Goal: Transaction & Acquisition: Book appointment/travel/reservation

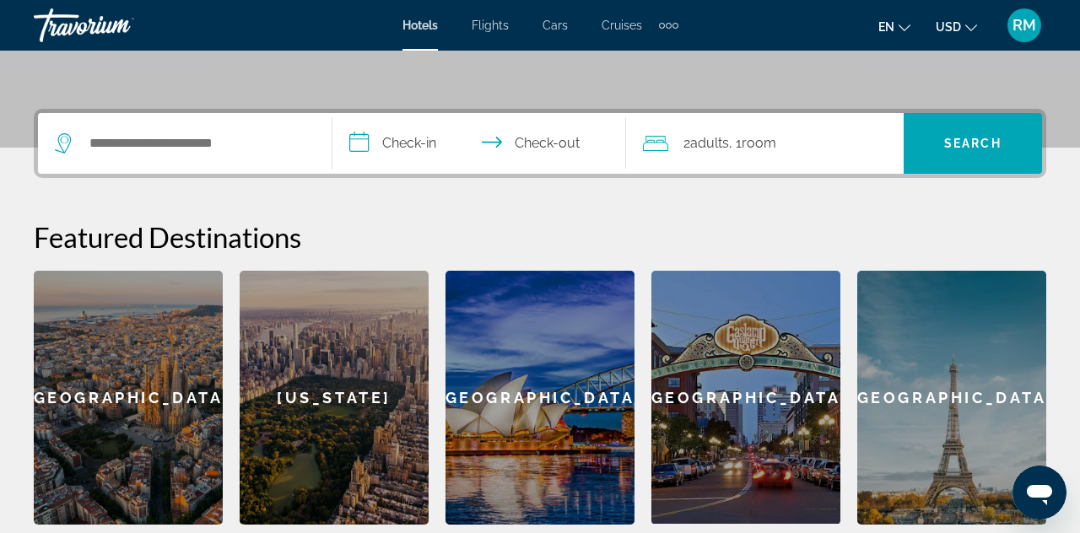
scroll to position [365, 0]
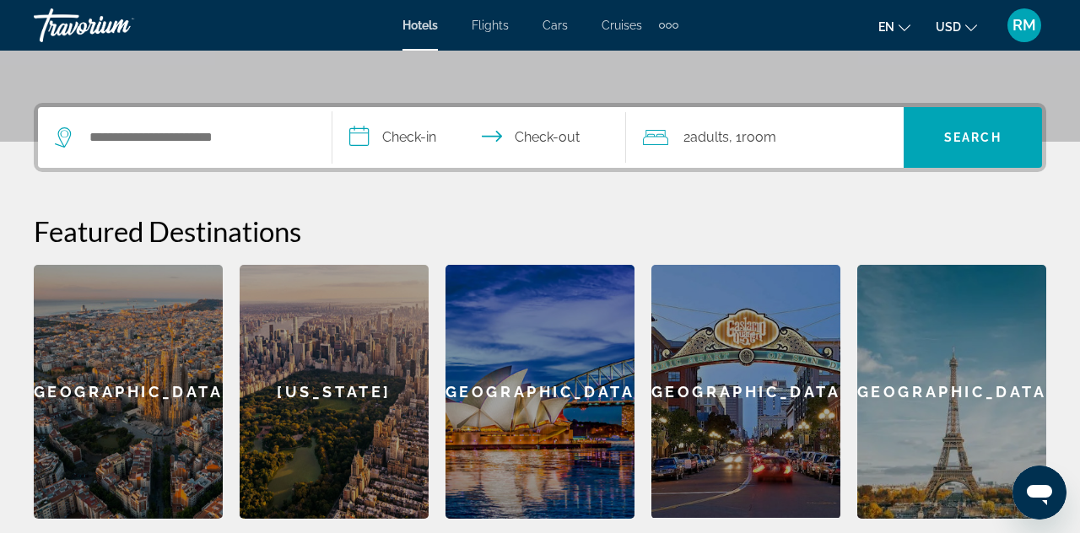
click at [558, 19] on span "Cars" at bounding box center [555, 26] width 25 height 14
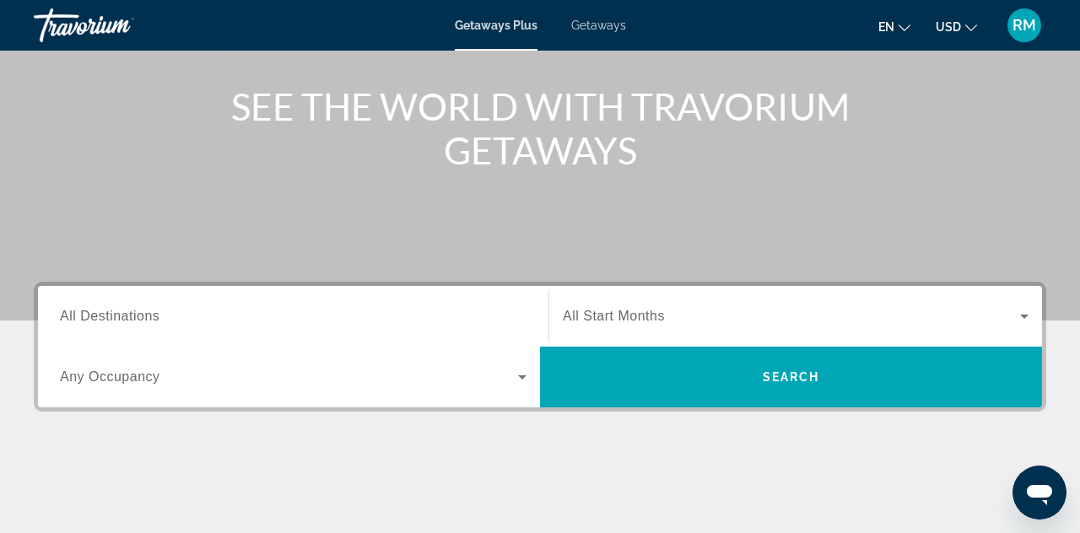
scroll to position [187, 0]
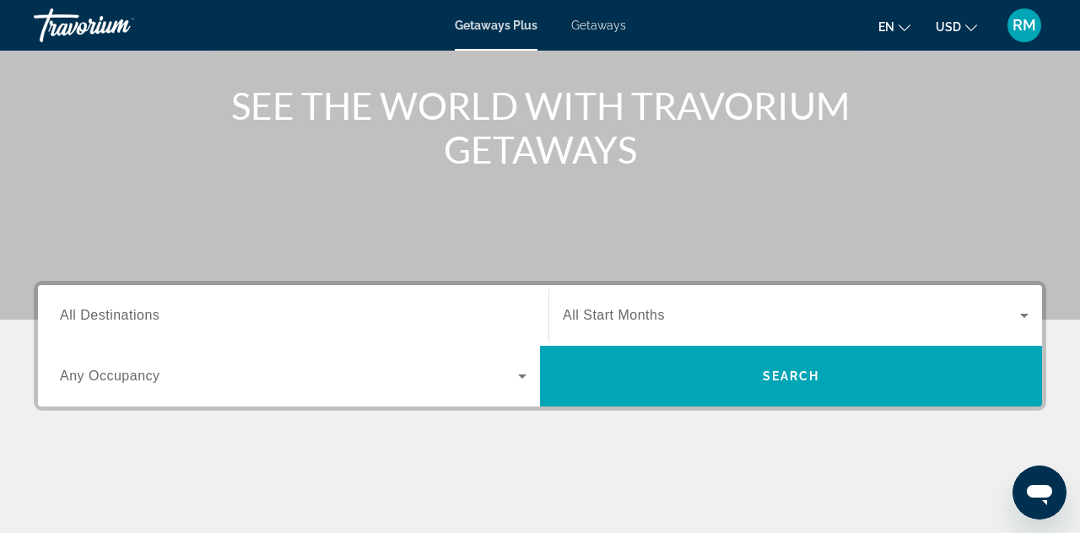
click at [502, 312] on input "Destination All Destinations" at bounding box center [293, 316] width 467 height 20
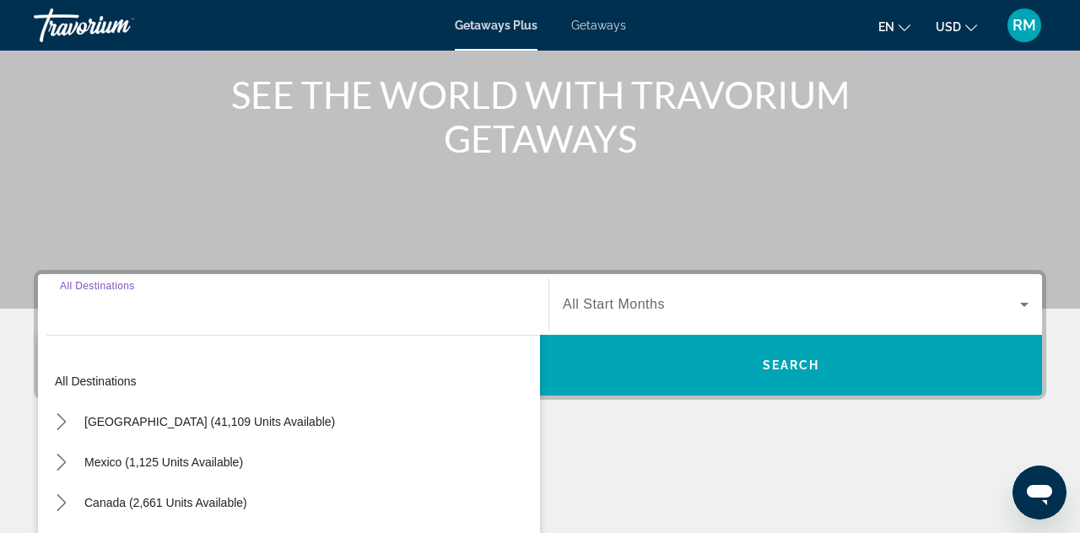
scroll to position [358, 0]
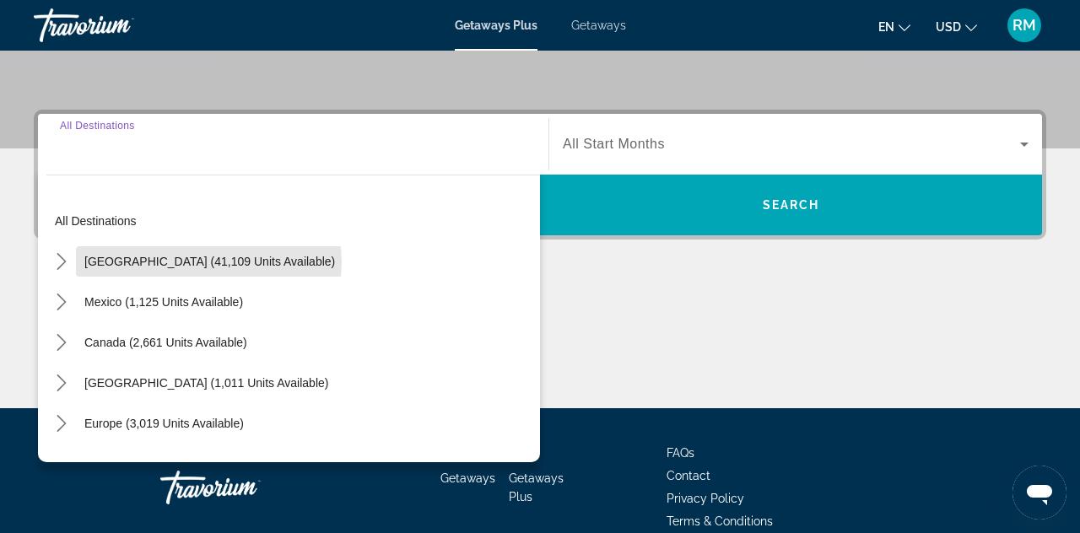
click at [208, 262] on span "[GEOGRAPHIC_DATA] (41,109 units available)" at bounding box center [209, 262] width 251 height 14
type input "**********"
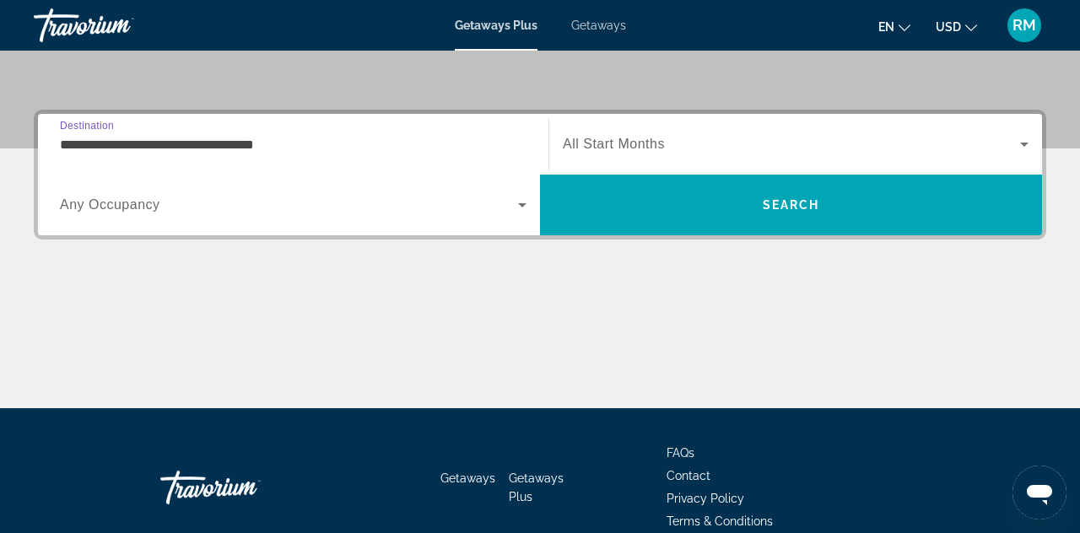
click at [512, 136] on input "**********" at bounding box center [293, 145] width 467 height 20
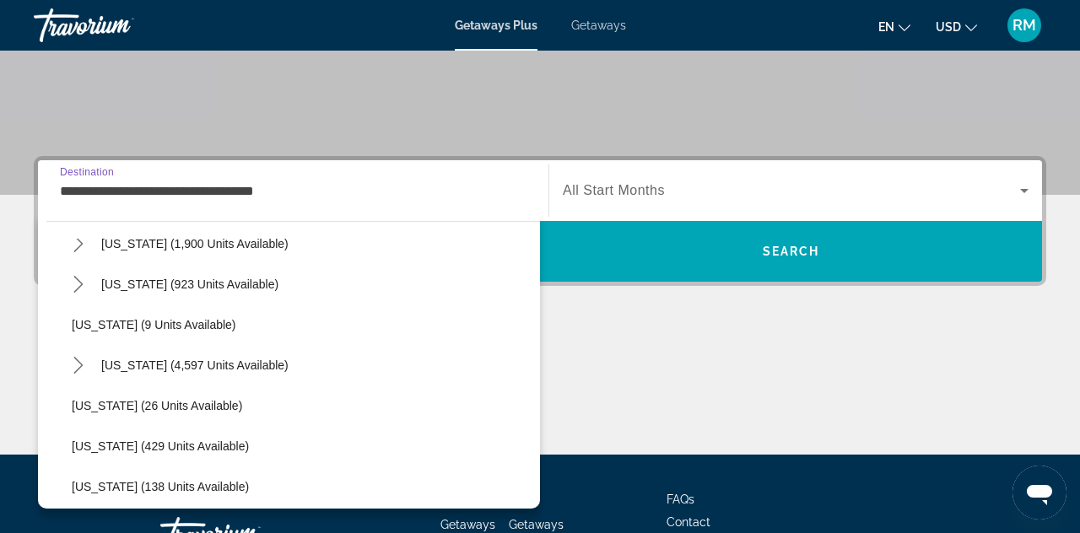
scroll to position [187, 0]
click at [598, 21] on span "Getaways" at bounding box center [598, 26] width 55 height 14
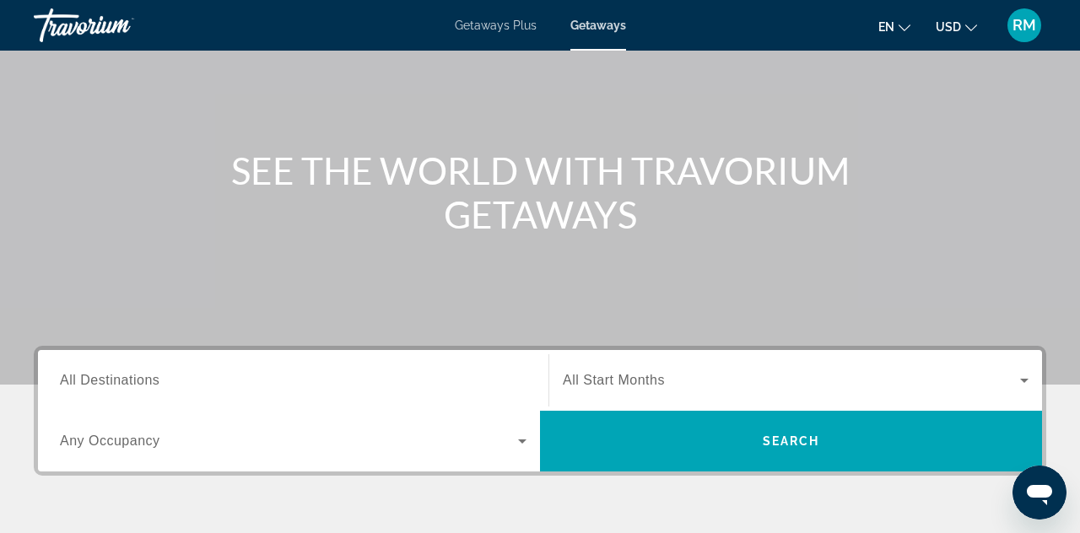
scroll to position [123, 0]
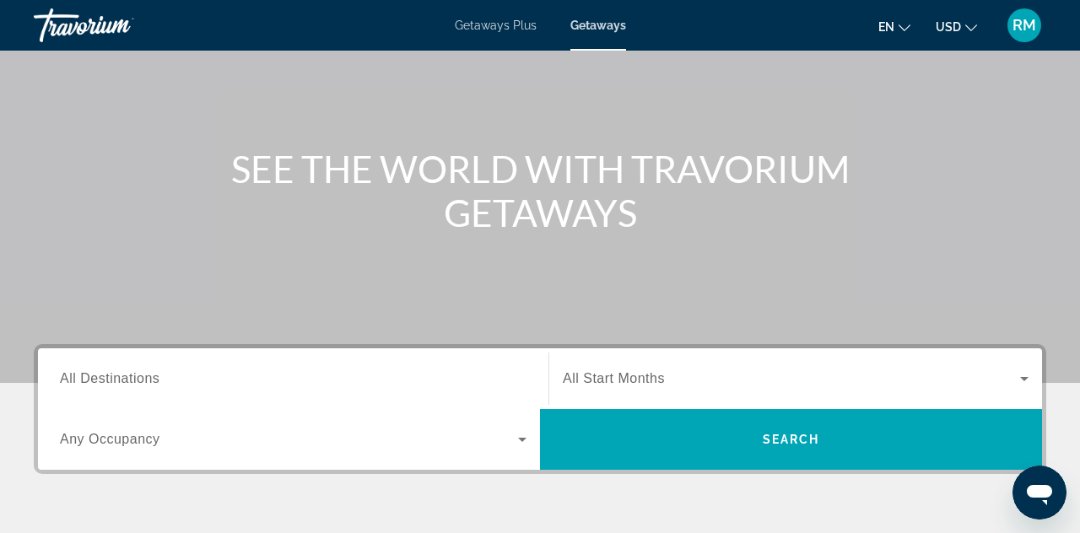
click at [515, 446] on icon "Search widget" at bounding box center [522, 440] width 20 height 20
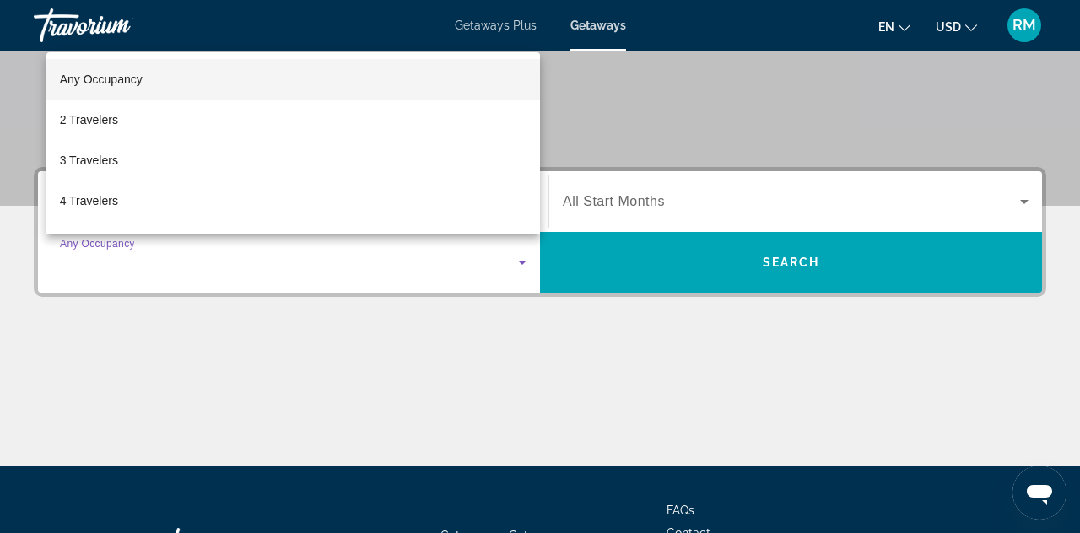
scroll to position [289, 0]
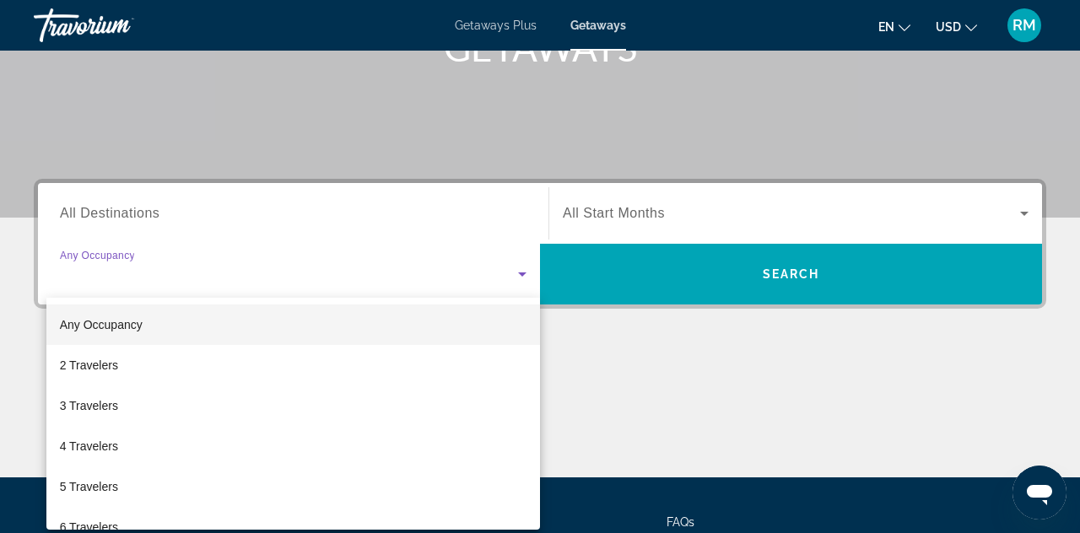
click at [513, 207] on div at bounding box center [540, 266] width 1080 height 533
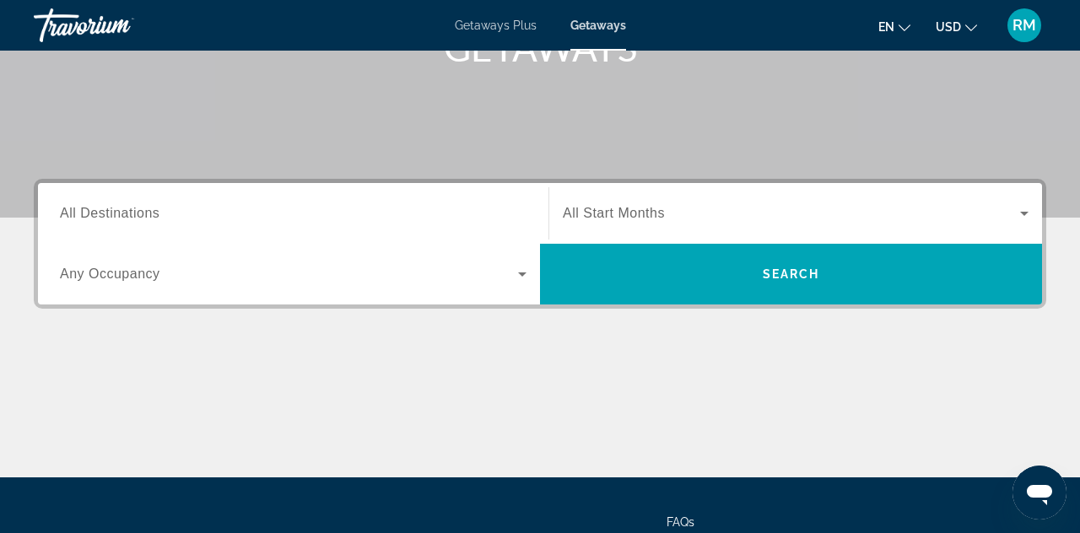
click at [520, 213] on input "Destination All Destinations" at bounding box center [293, 214] width 467 height 20
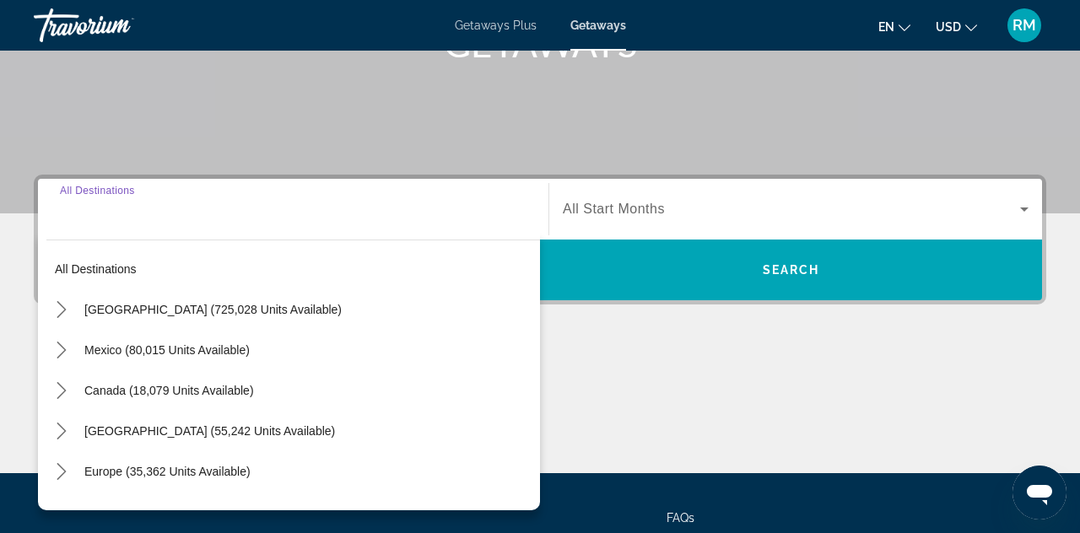
scroll to position [412, 0]
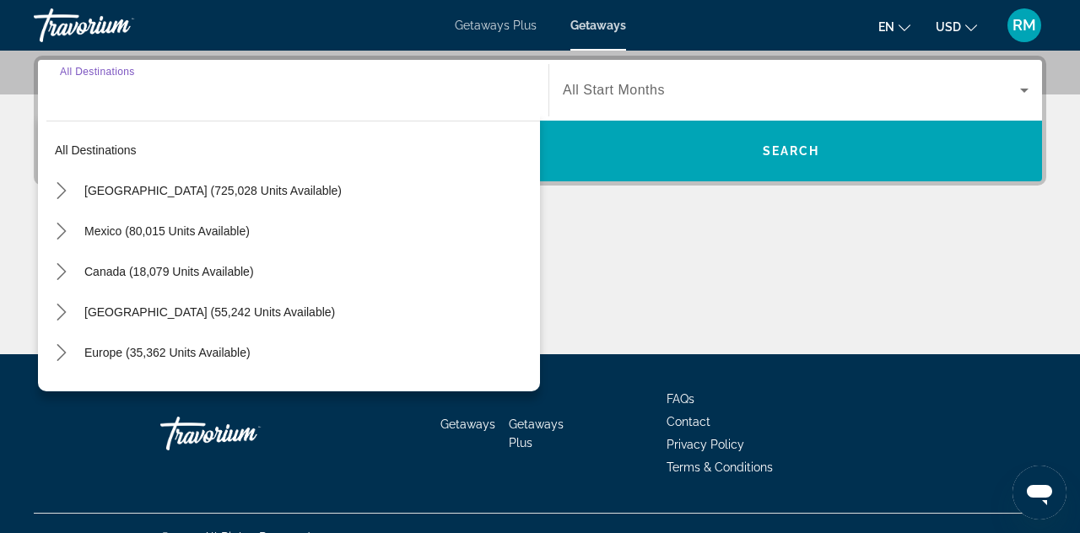
click at [56, 312] on icon "Toggle Caribbean & Atlantic Islands (55,242 units available) submenu" at bounding box center [61, 312] width 17 height 17
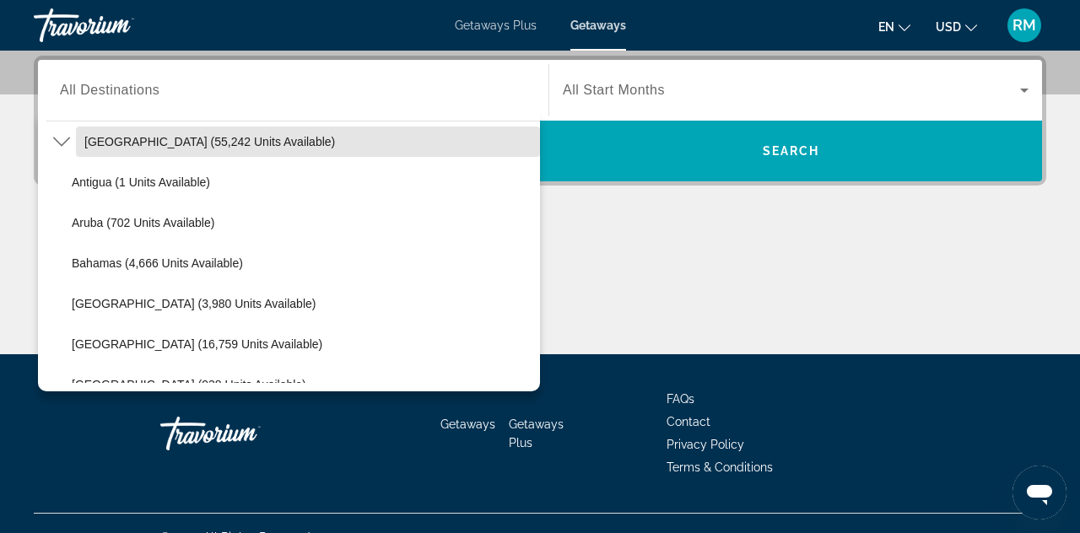
click at [195, 142] on span "[GEOGRAPHIC_DATA] (55,242 units available)" at bounding box center [209, 142] width 251 height 14
type input "**********"
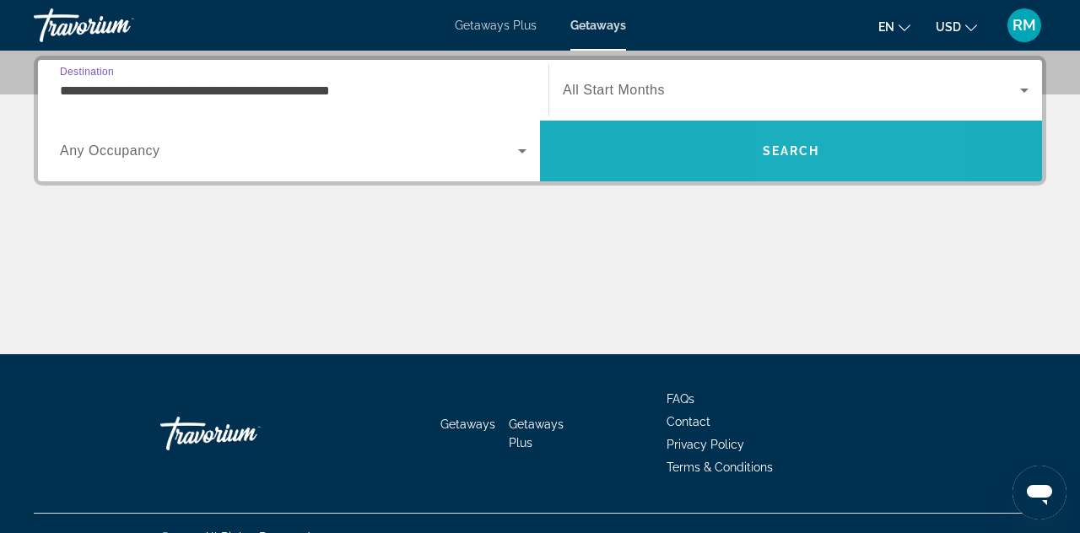
click at [826, 143] on span "Search" at bounding box center [791, 151] width 502 height 41
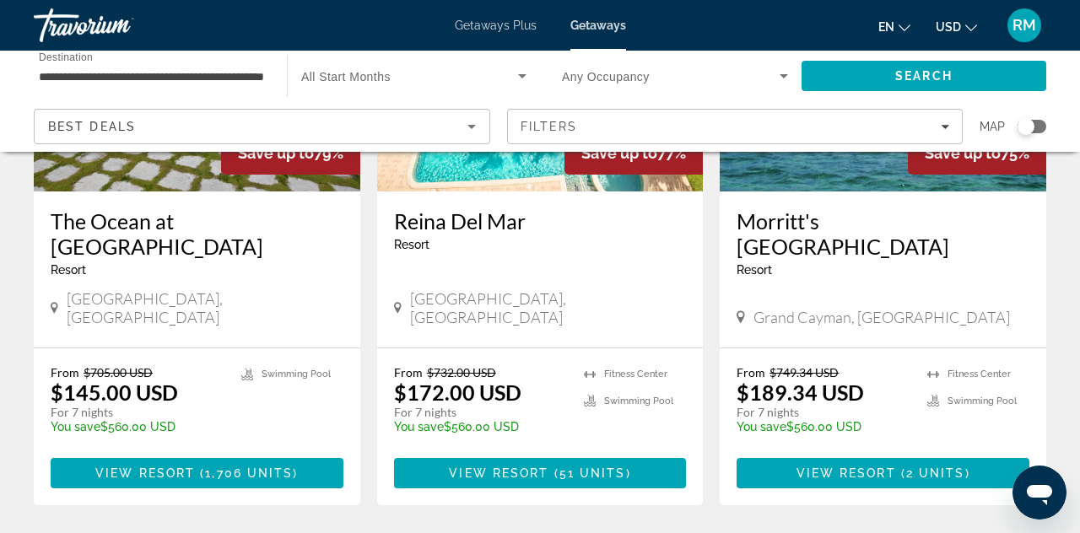
scroll to position [2259, 0]
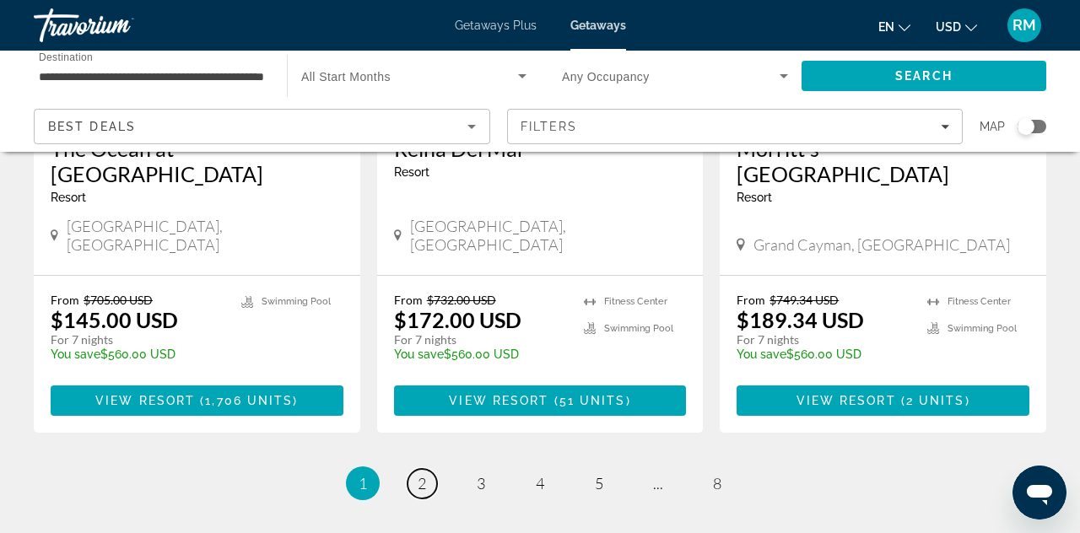
click at [423, 474] on span "2" at bounding box center [422, 483] width 8 height 19
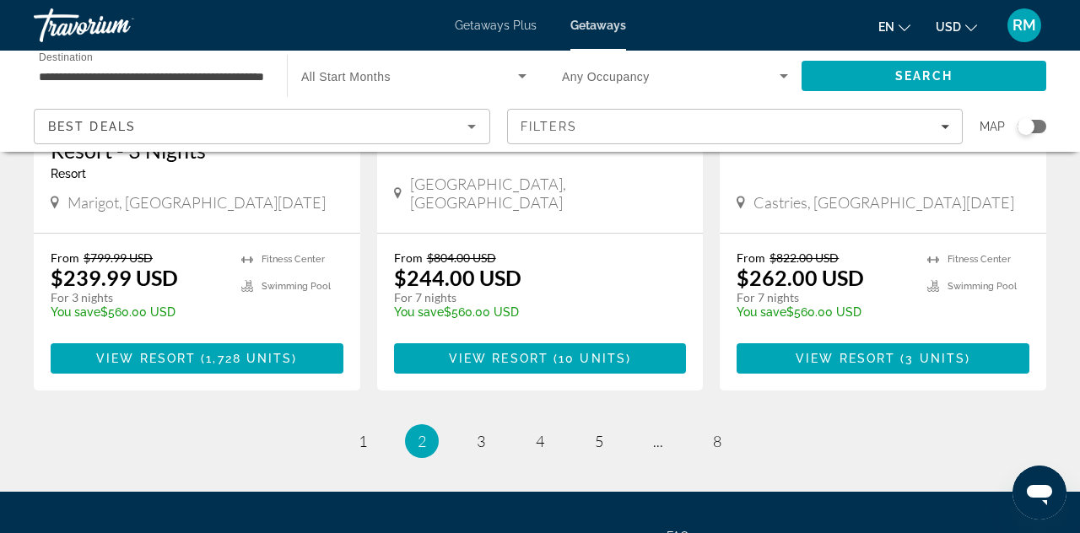
scroll to position [2260, 0]
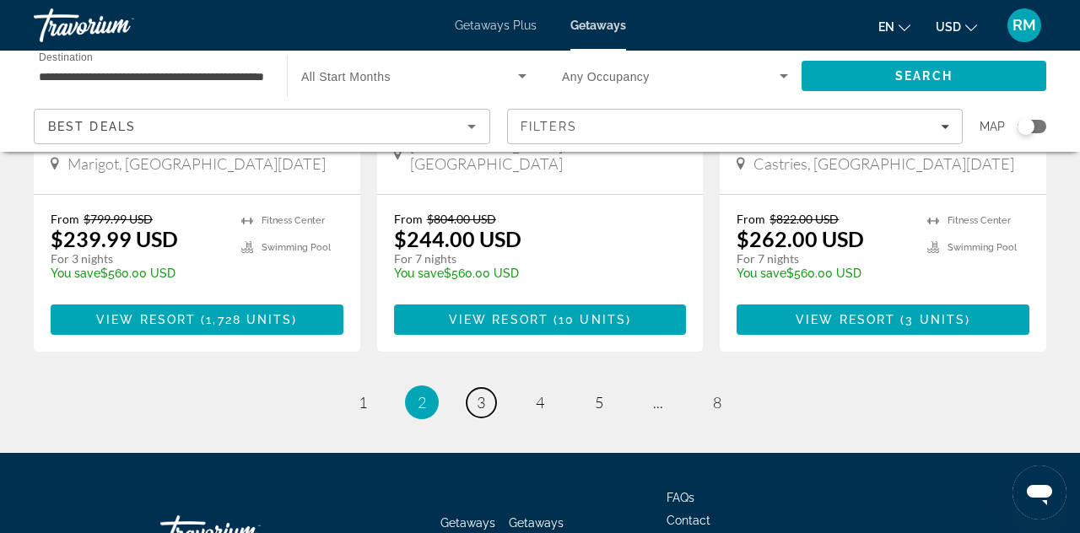
click at [478, 393] on span "3" at bounding box center [481, 402] width 8 height 19
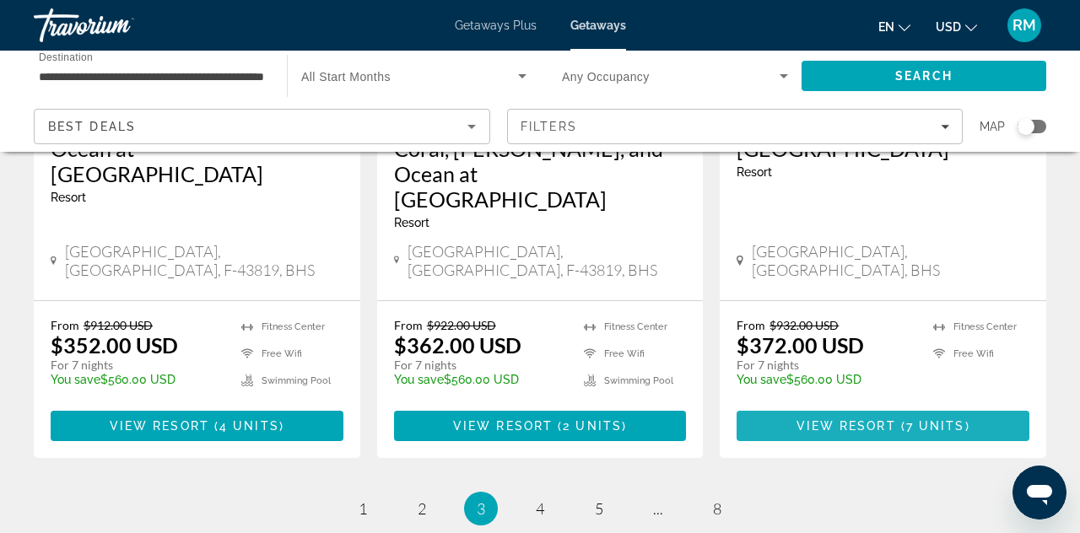
scroll to position [2259, 0]
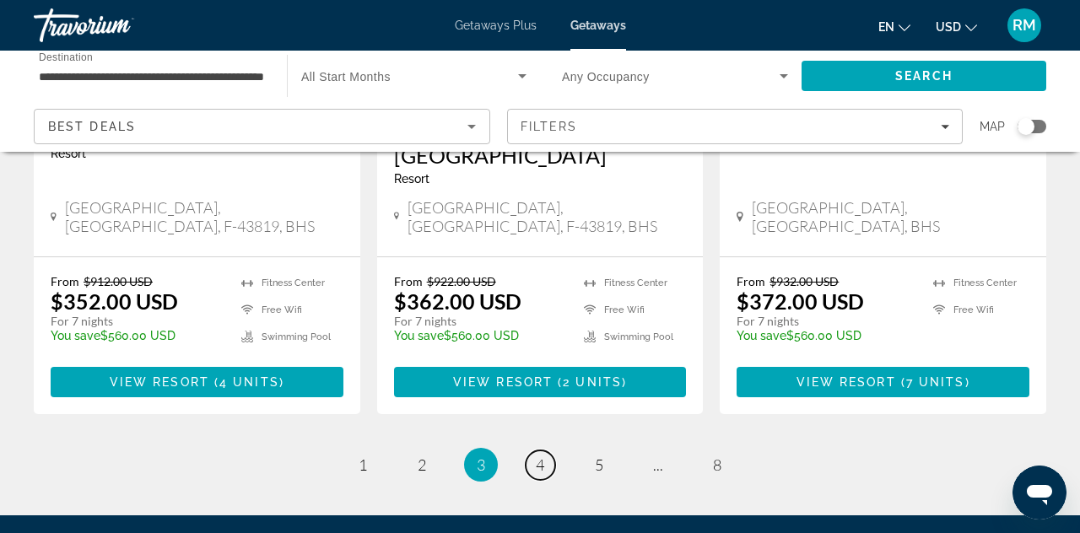
click at [542, 456] on span "4" at bounding box center [540, 465] width 8 height 19
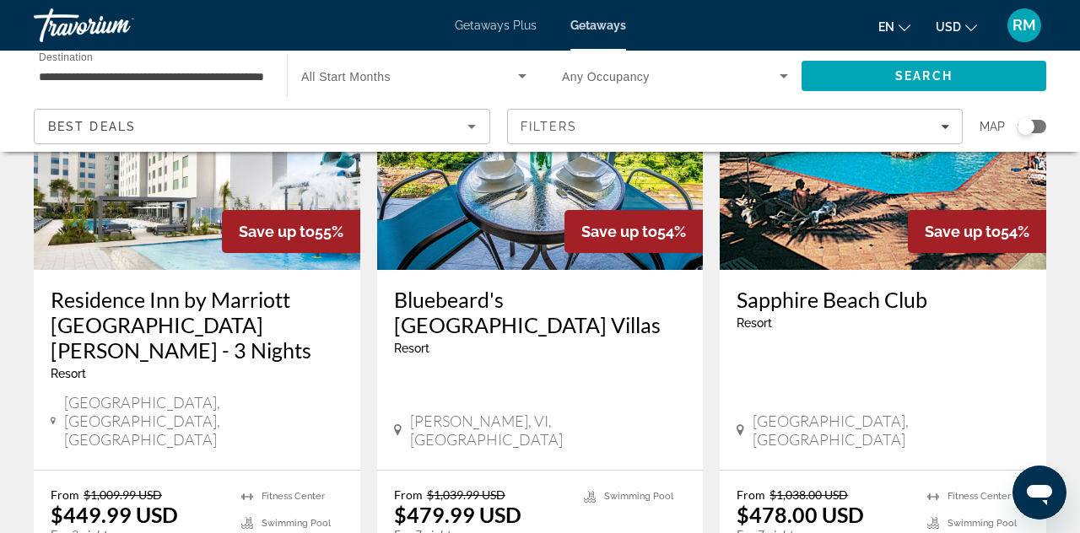
scroll to position [2121, 0]
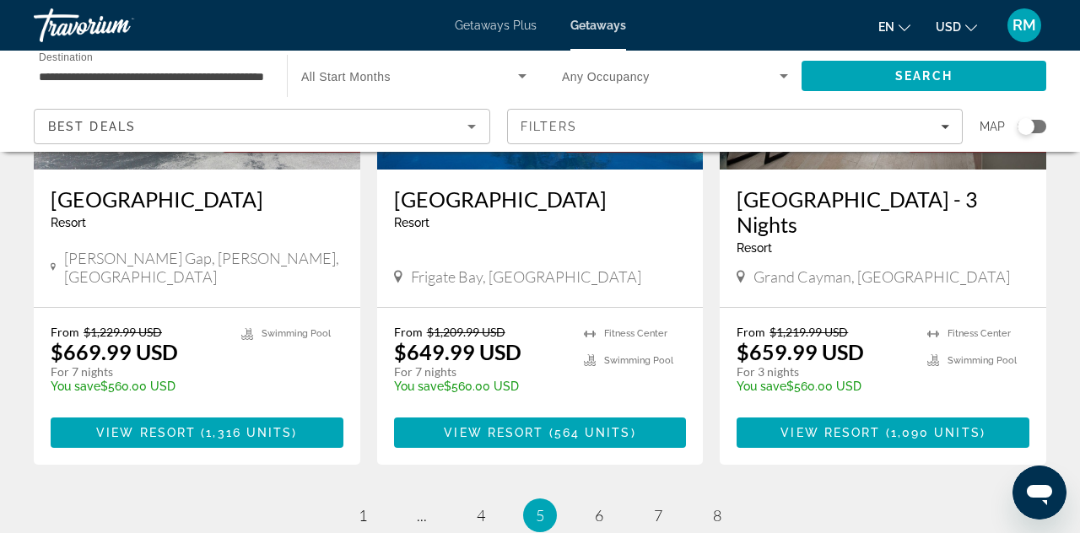
scroll to position [2266, 0]
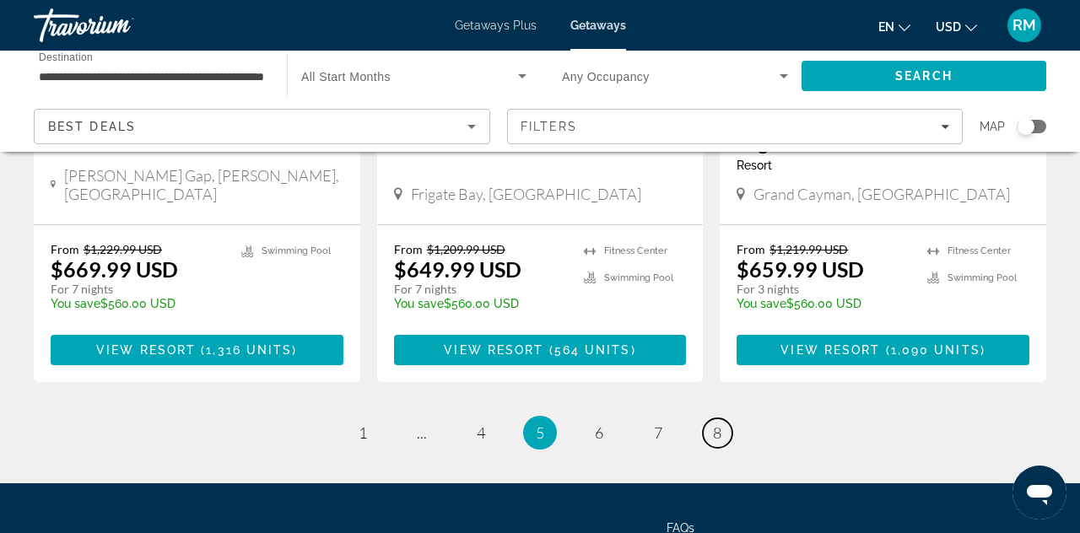
click at [722, 419] on link "page 8" at bounding box center [718, 434] width 30 height 30
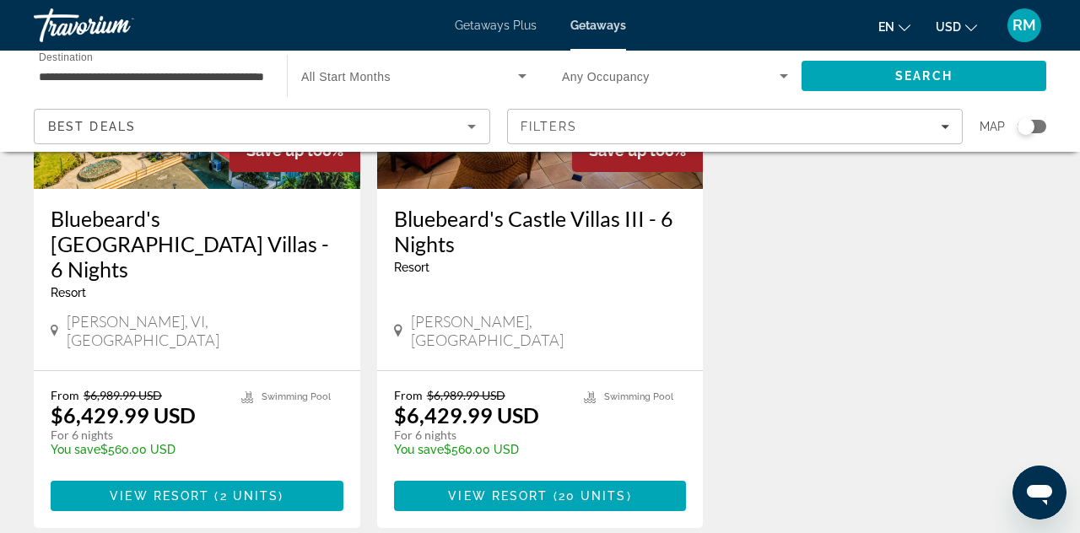
scroll to position [1604, 0]
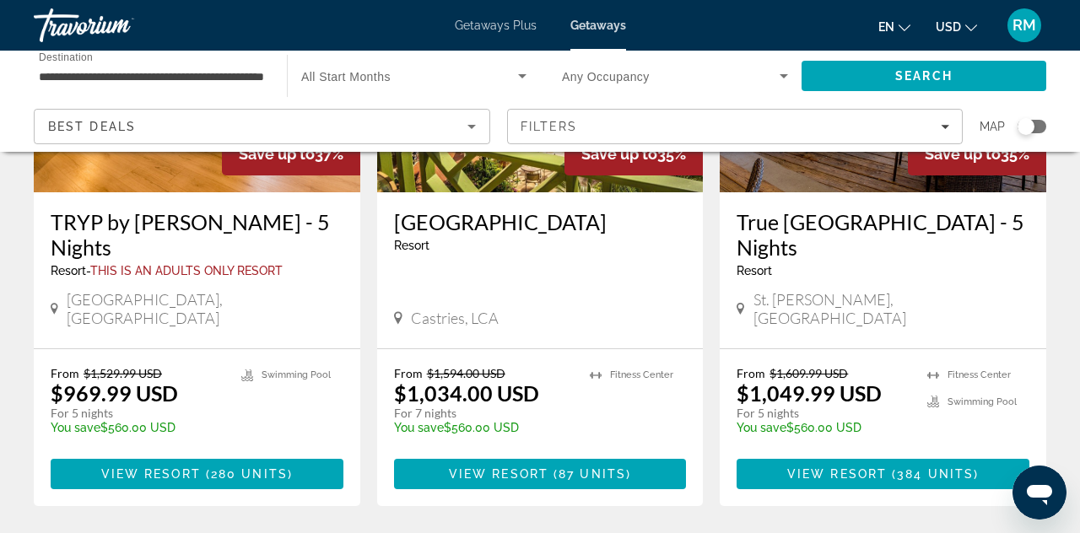
scroll to position [2230, 0]
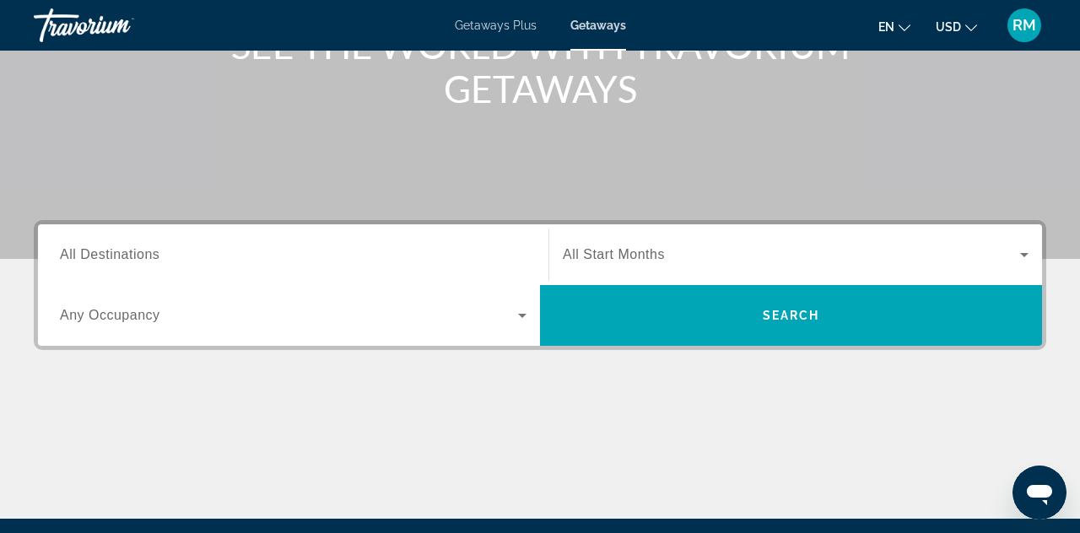
scroll to position [295, 0]
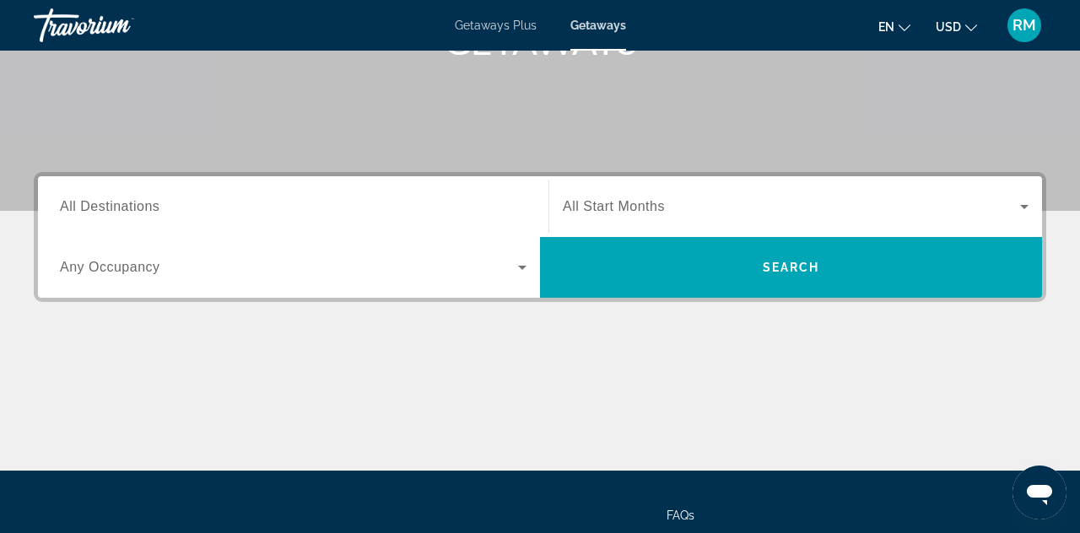
click at [515, 267] on icon "Search widget" at bounding box center [522, 267] width 20 height 20
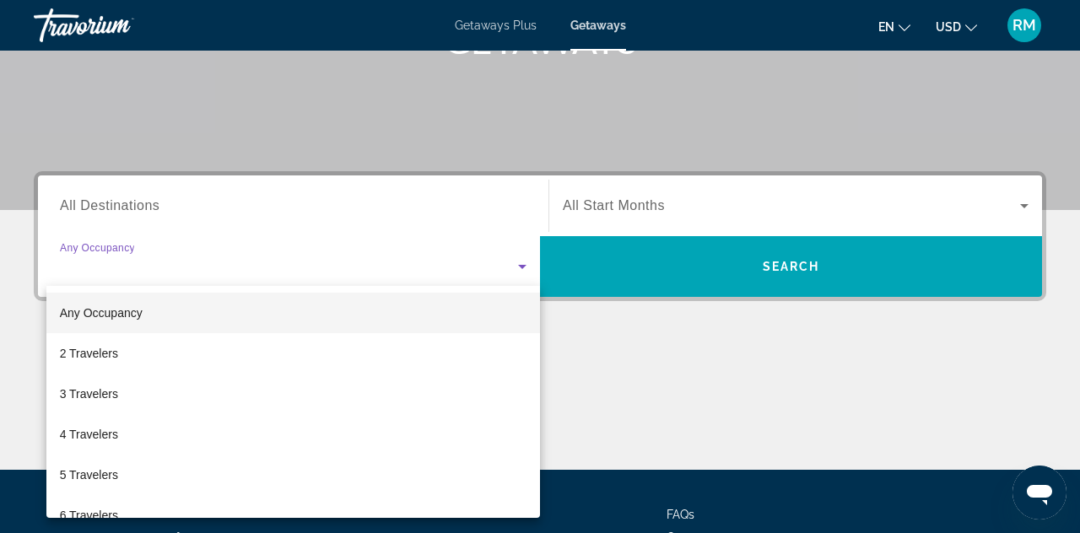
scroll to position [412, 0]
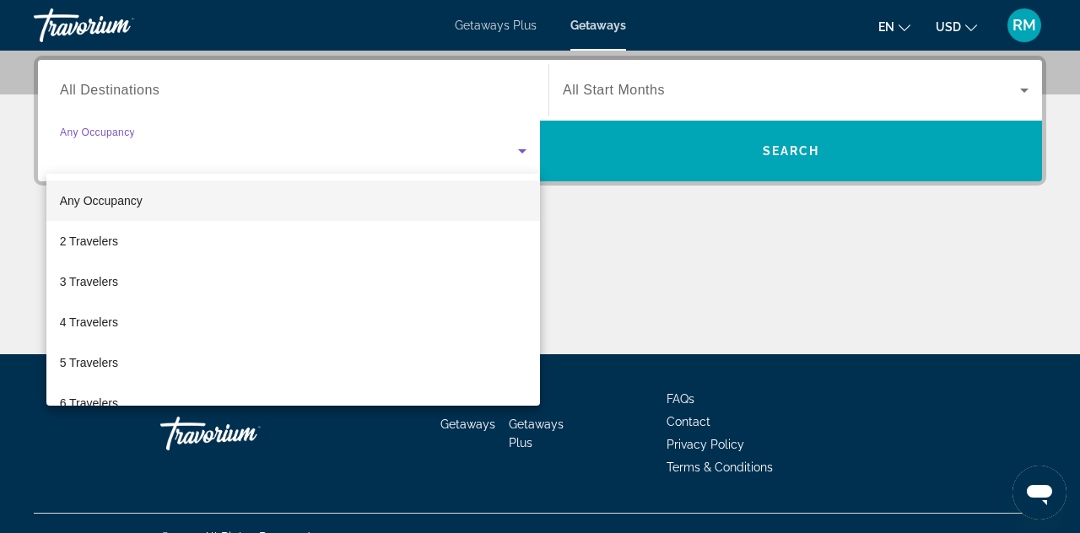
click at [707, 260] on div at bounding box center [540, 266] width 1080 height 533
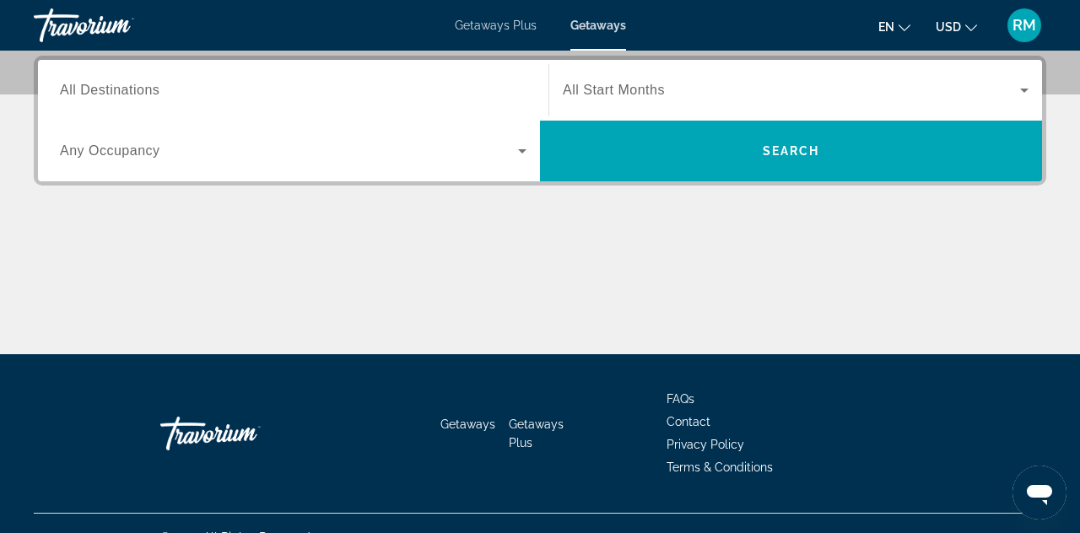
click at [514, 81] on input "Destination All Destinations" at bounding box center [293, 91] width 467 height 20
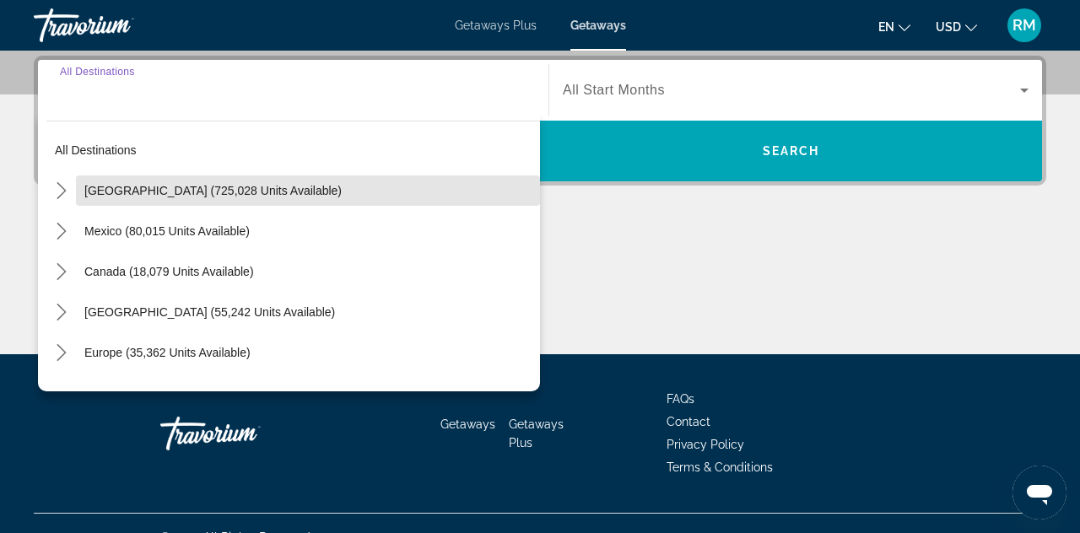
click at [149, 191] on span "United States (725,028 units available)" at bounding box center [212, 191] width 257 height 14
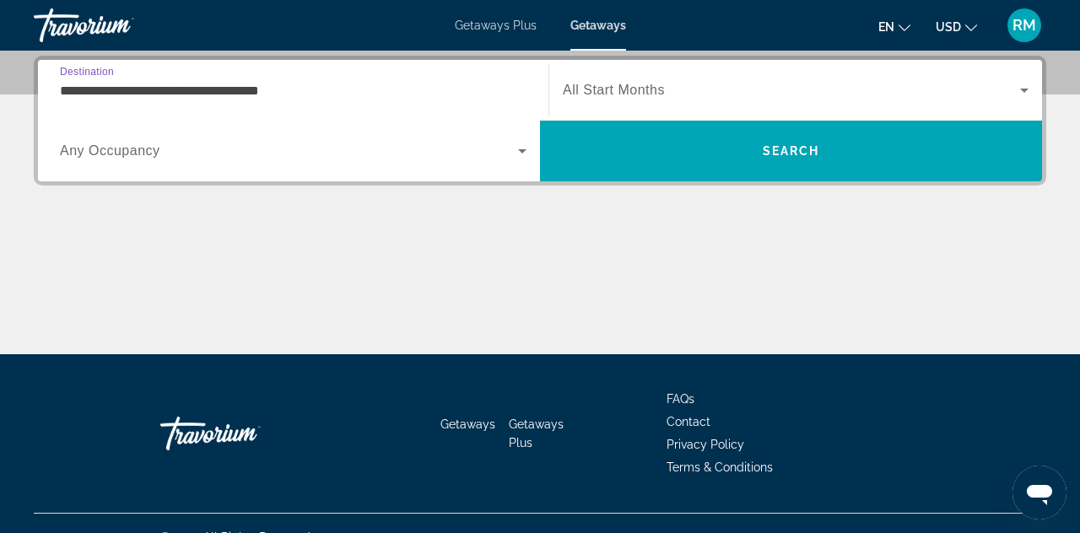
click at [513, 84] on input "**********" at bounding box center [293, 91] width 467 height 20
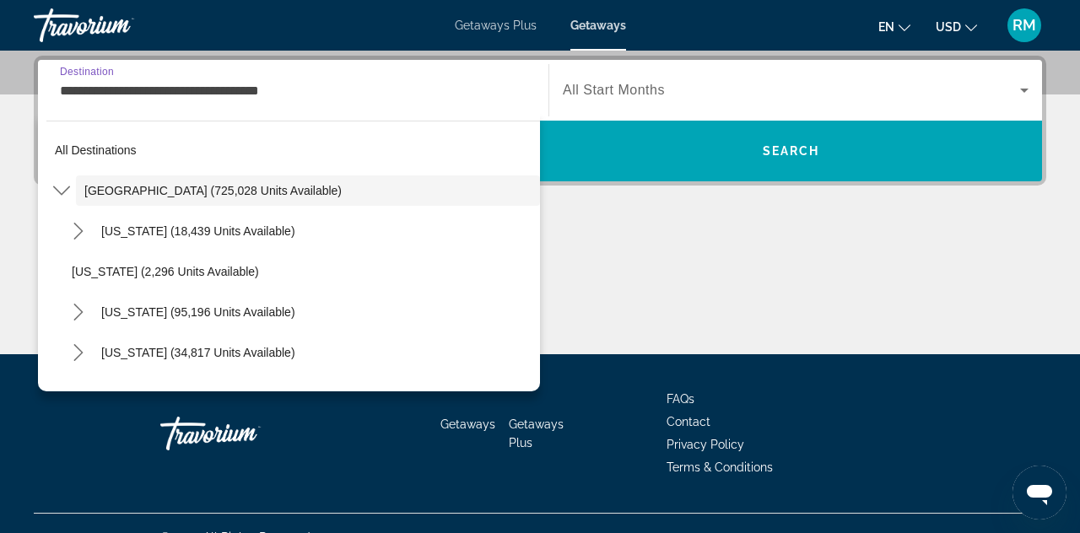
scroll to position [335, 0]
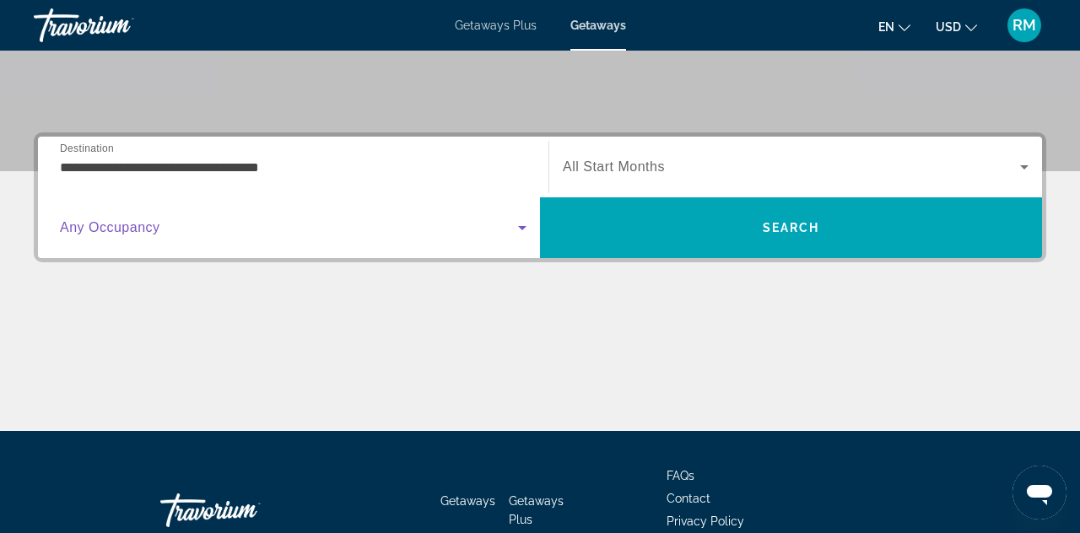
click at [518, 158] on input "**********" at bounding box center [293, 168] width 467 height 20
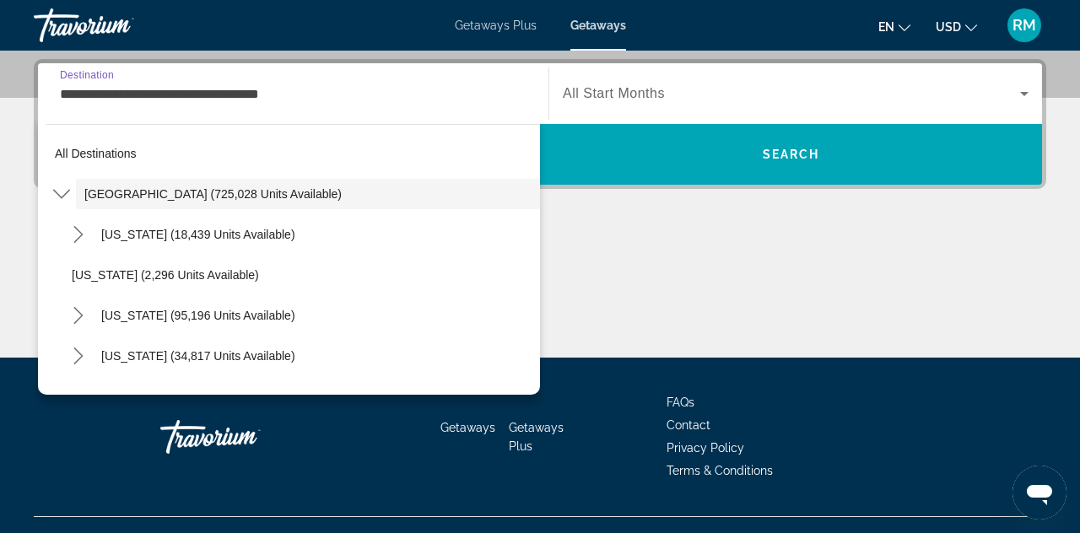
scroll to position [412, 0]
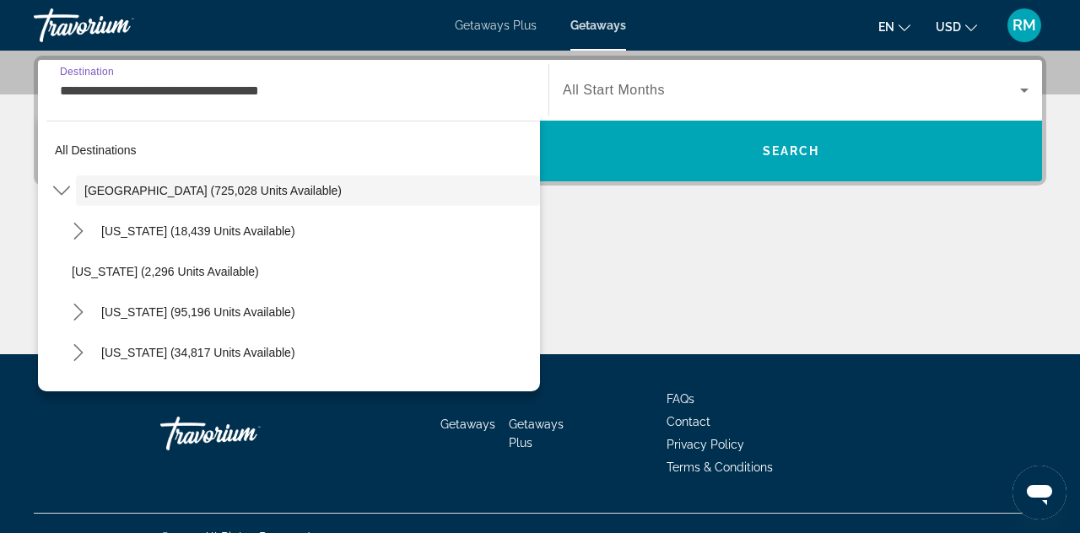
click at [58, 186] on icon "Toggle United States (725,028 units available) submenu" at bounding box center [61, 190] width 17 height 17
click at [61, 191] on icon "Toggle United States (725,028 units available) submenu" at bounding box center [61, 190] width 17 height 17
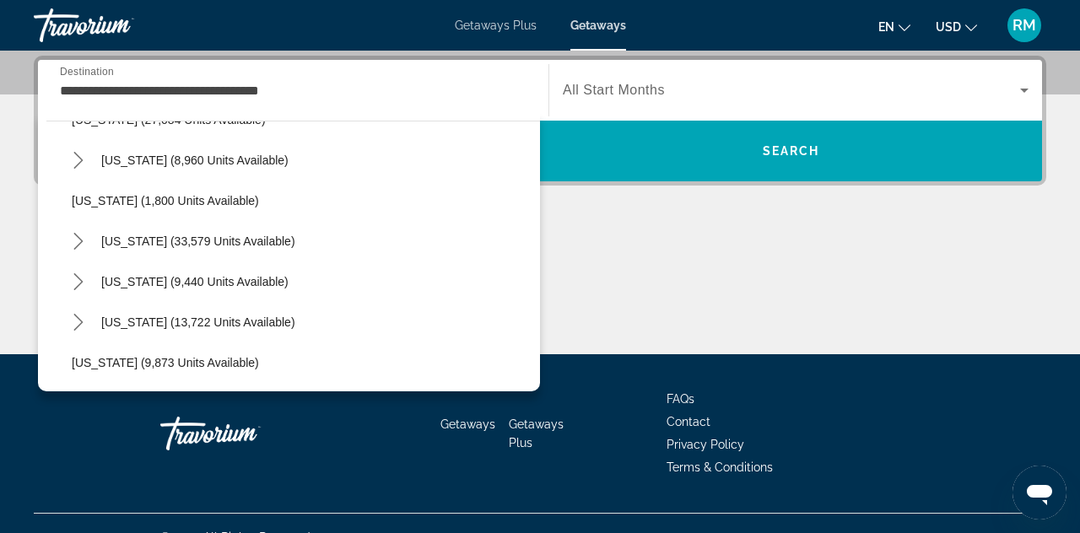
scroll to position [1327, 0]
click at [143, 284] on span "Tennessee (9,440 units available)" at bounding box center [194, 282] width 187 height 14
type input "**********"
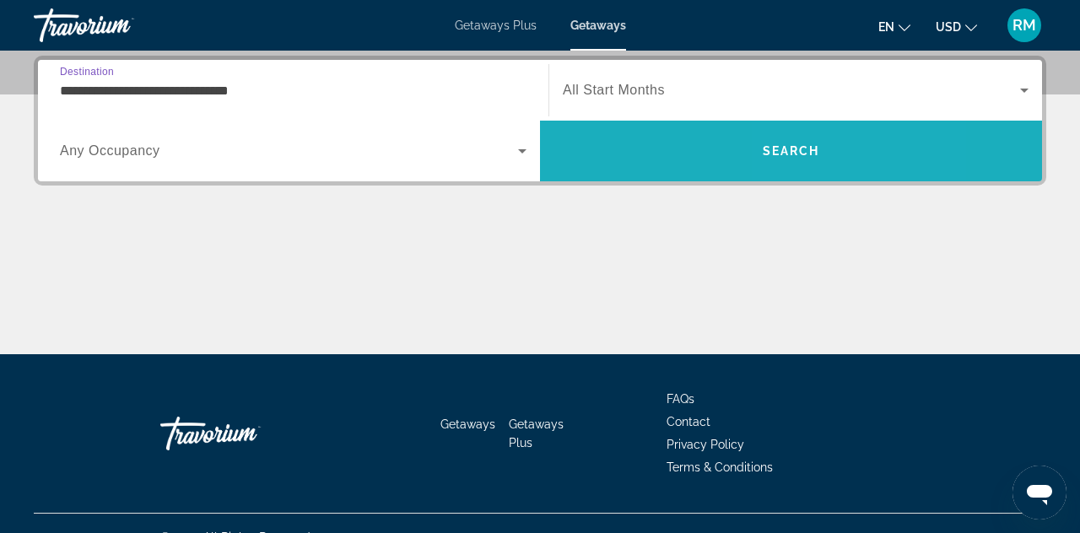
click at [812, 136] on span "Search" at bounding box center [791, 151] width 502 height 41
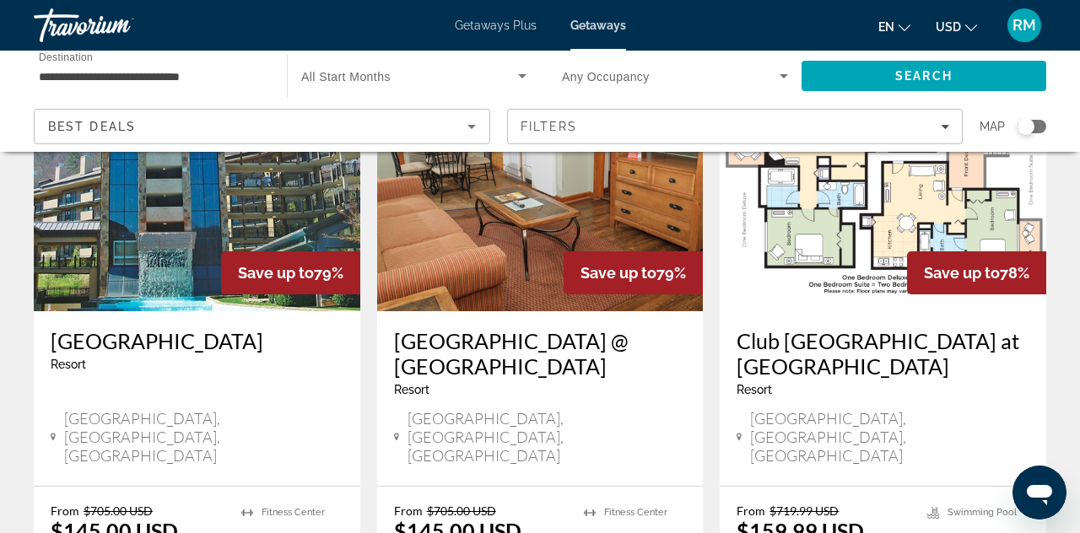
scroll to position [2107, 0]
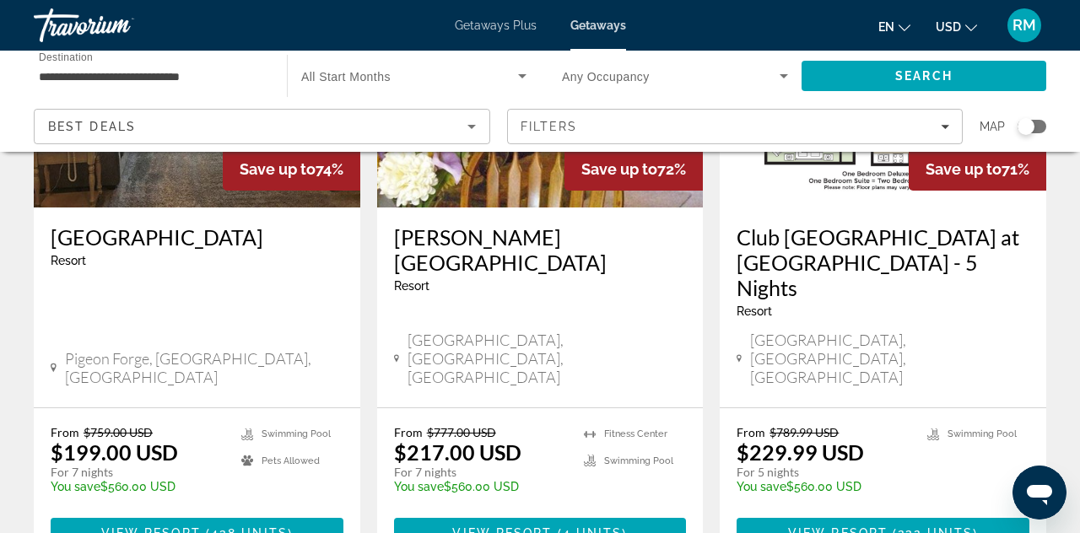
scroll to position [2187, 0]
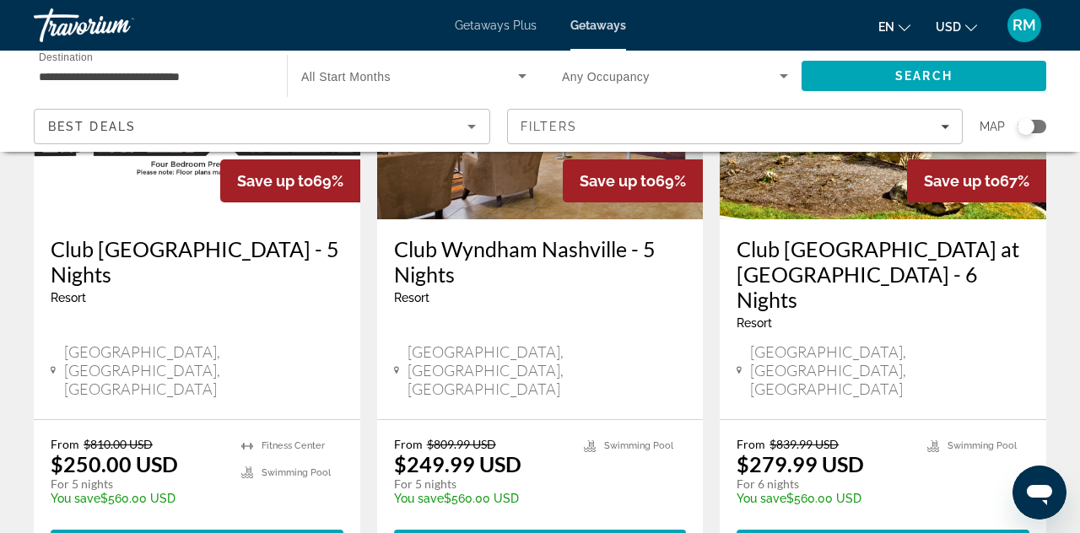
scroll to position [952, 0]
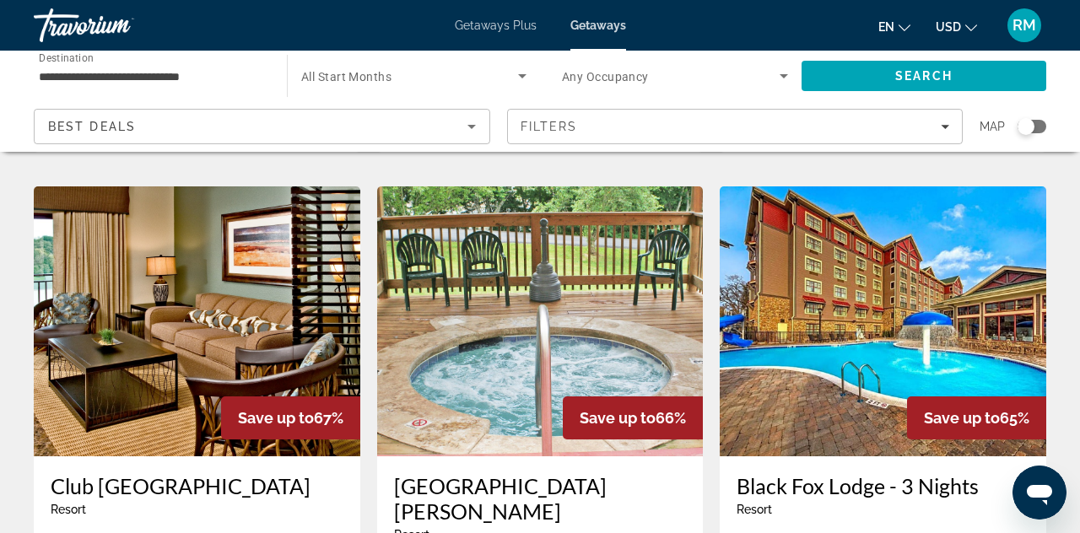
scroll to position [1374, 0]
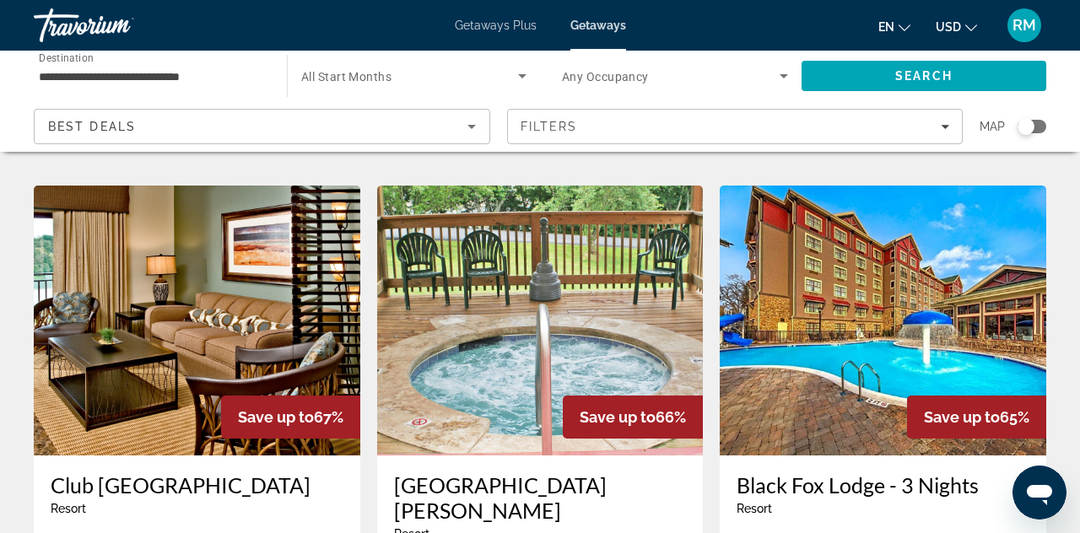
click at [0, 479] on div "9,439 Getaways units available across 60 Resorts Save up to 71% Fairfield by Ma…" at bounding box center [540, 134] width 1080 height 2679
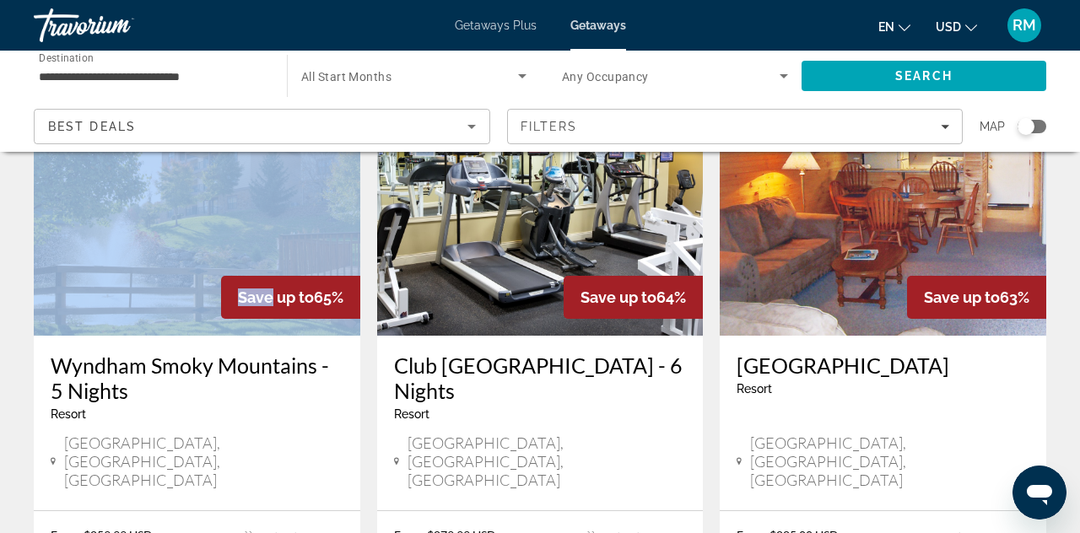
scroll to position [2114, 0]
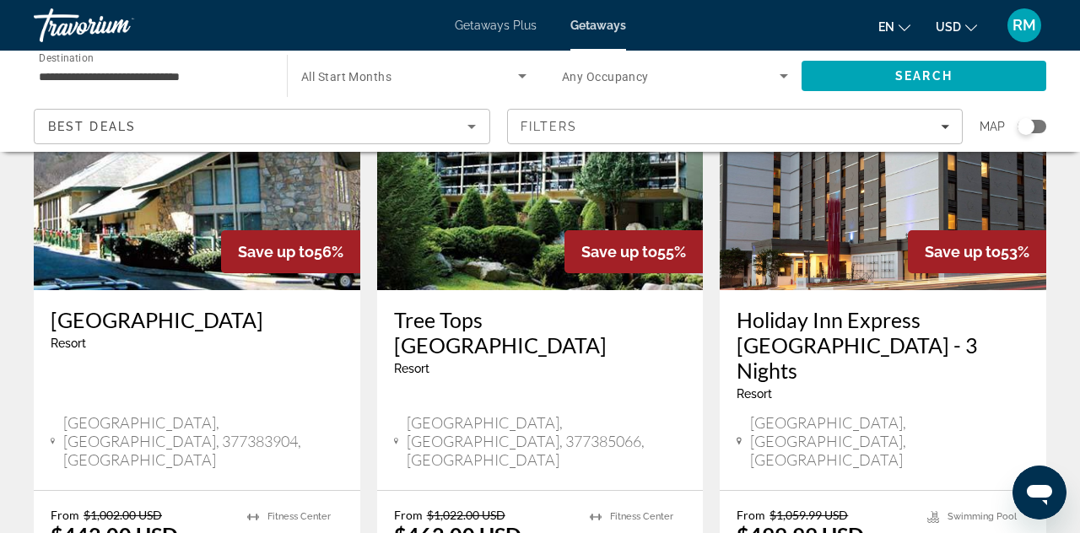
scroll to position [2266, 0]
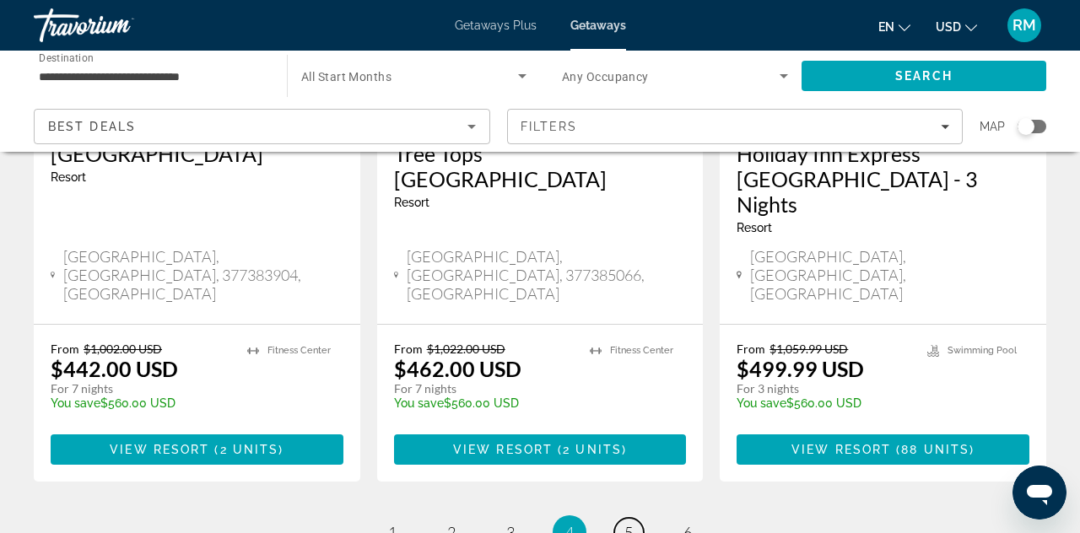
click at [629, 523] on span "5" at bounding box center [629, 532] width 8 height 19
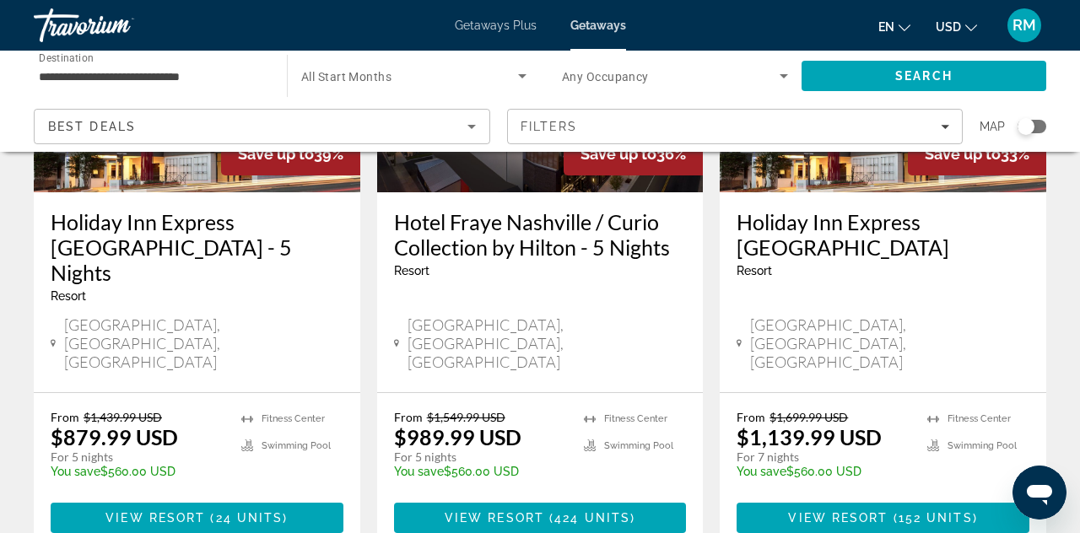
scroll to position [2317, 0]
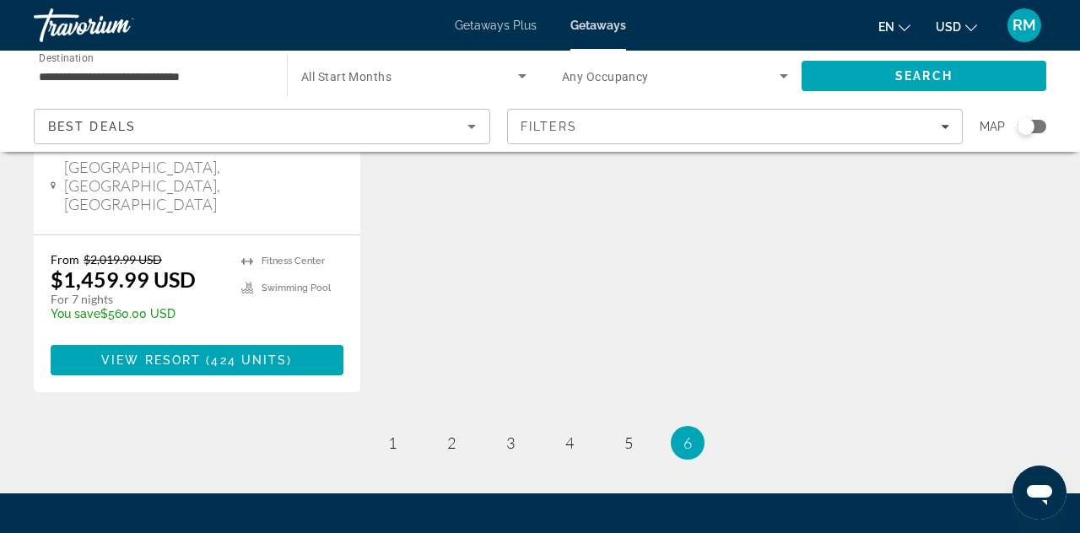
scroll to position [469, 0]
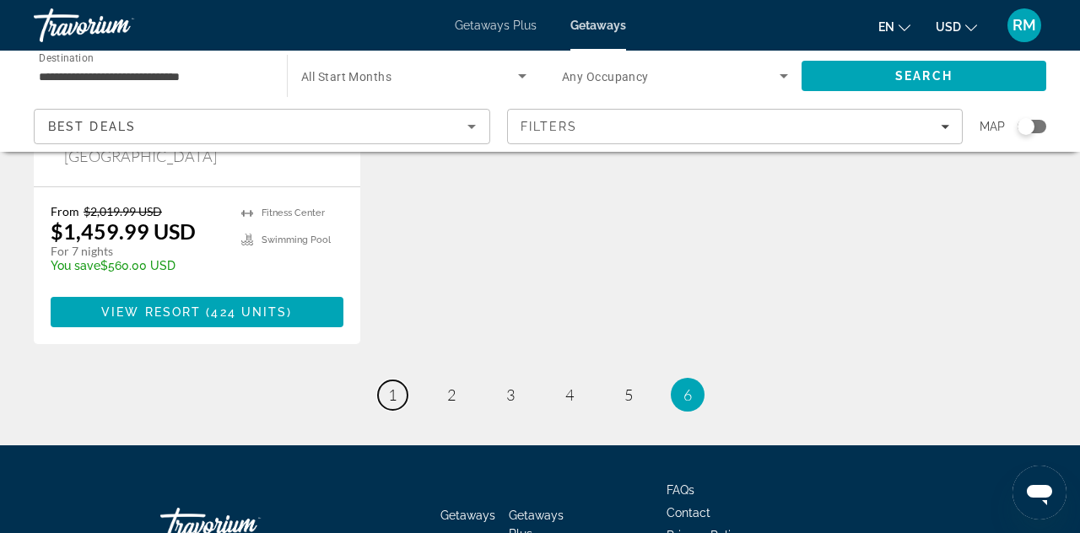
click at [389, 381] on link "page 1" at bounding box center [393, 396] width 30 height 30
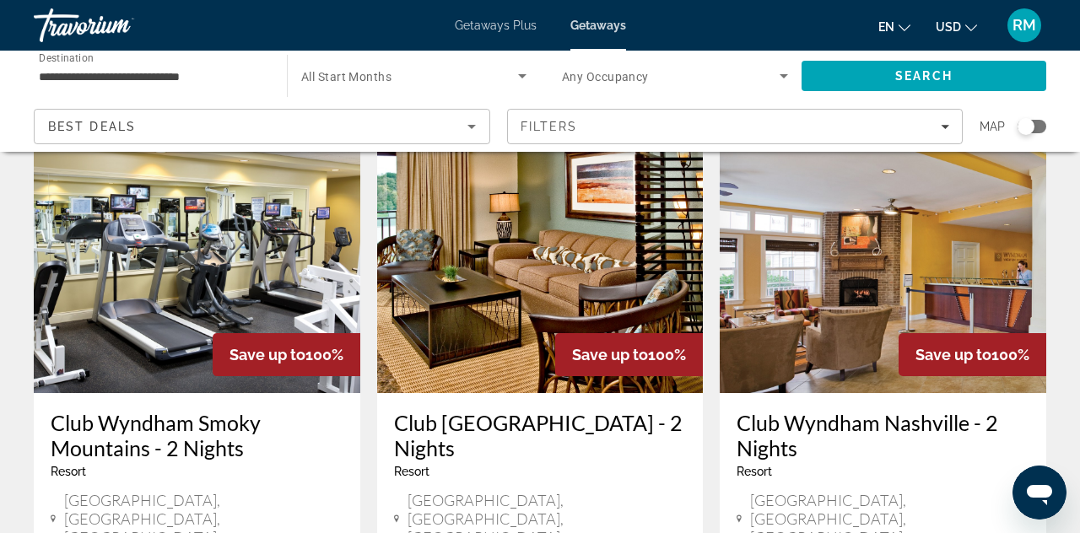
scroll to position [90, 0]
